Goal: Use online tool/utility: Use online tool/utility

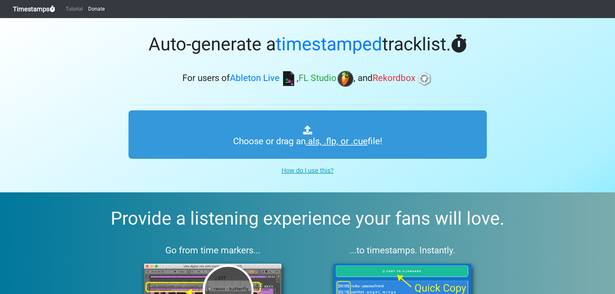
type input "C:\fakepath\01 Vocal Trance vol 41.cue"
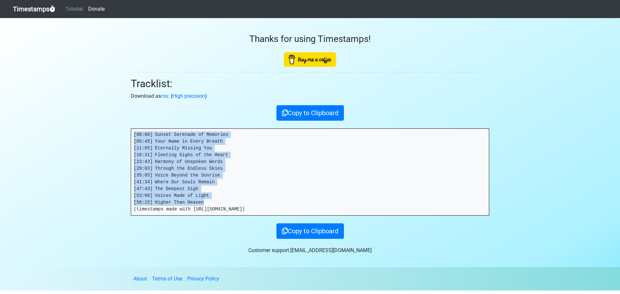
drag, startPoint x: 210, startPoint y: 203, endPoint x: 108, endPoint y: 124, distance: 129.6
click at [108, 124] on section "Thanks for using Timestamps! Tracklist: Download as csv . ( High precision ) Co…" at bounding box center [310, 142] width 620 height 249
copy pre "[00:00] Sunset Serenade of Memories [05:45] Your Name in Every Breath [11:05] E…"
